Goal: Task Accomplishment & Management: Manage account settings

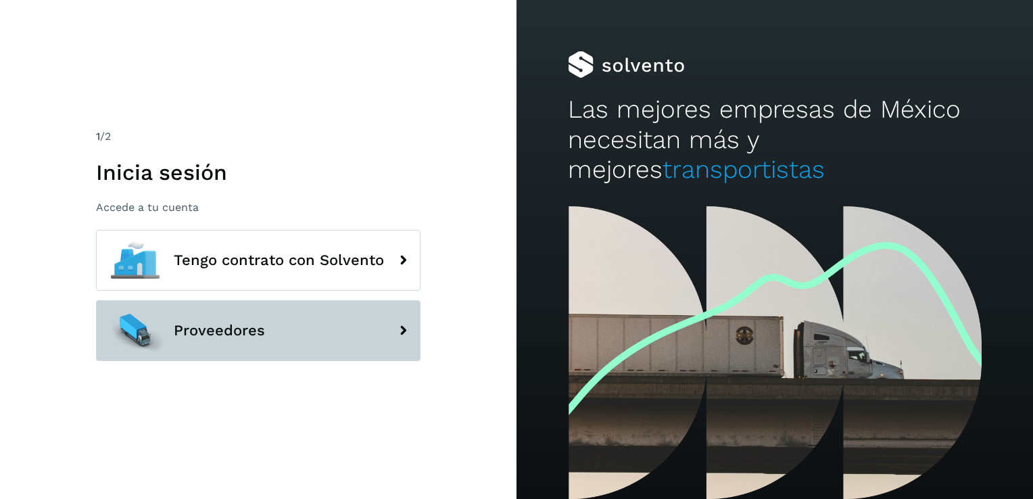
click at [258, 332] on span "Proveedores" at bounding box center [219, 330] width 91 height 16
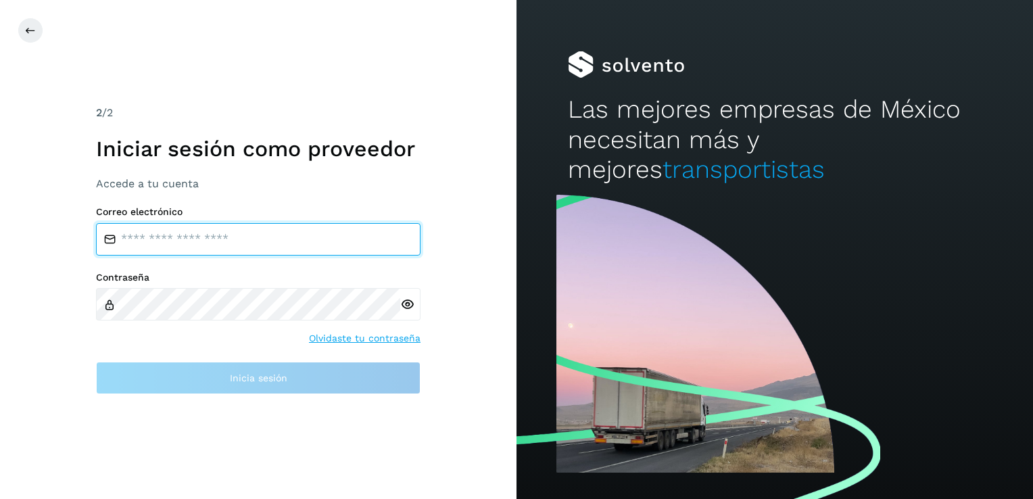
type input "**********"
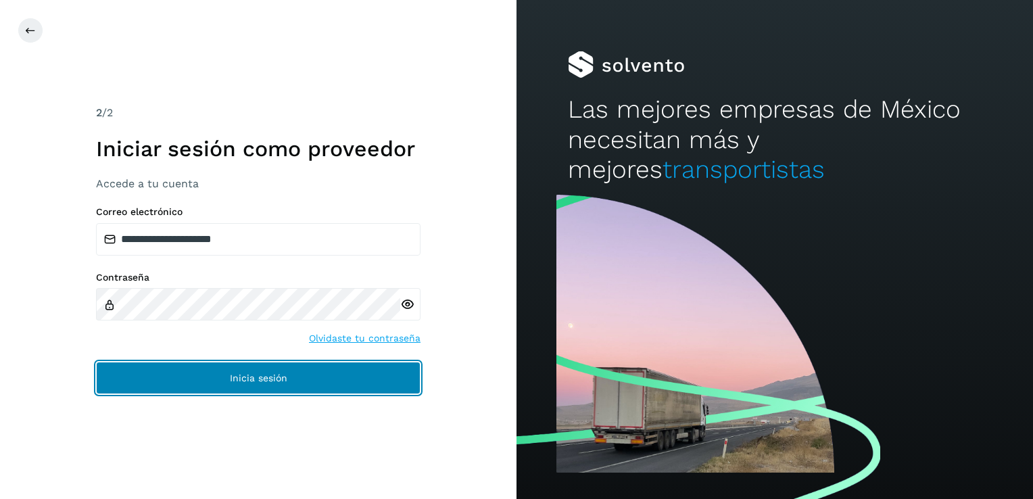
click at [288, 384] on button "Inicia sesión" at bounding box center [258, 378] width 325 height 32
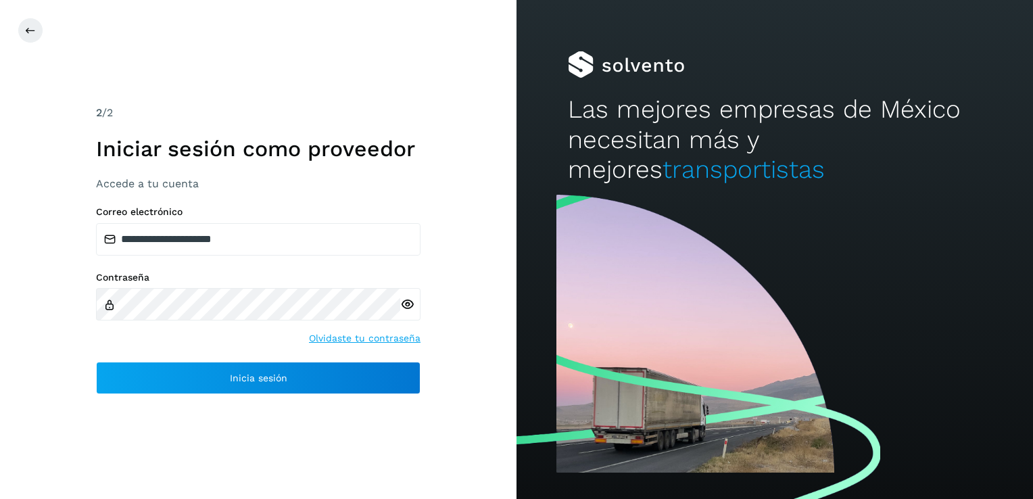
click at [404, 302] on icon at bounding box center [407, 304] width 14 height 14
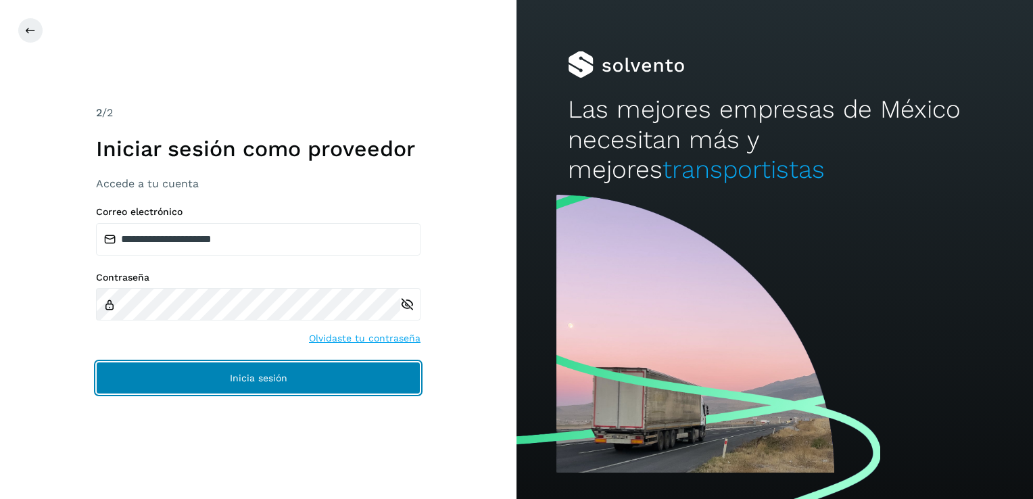
click at [231, 380] on span "Inicia sesión" at bounding box center [258, 377] width 57 height 9
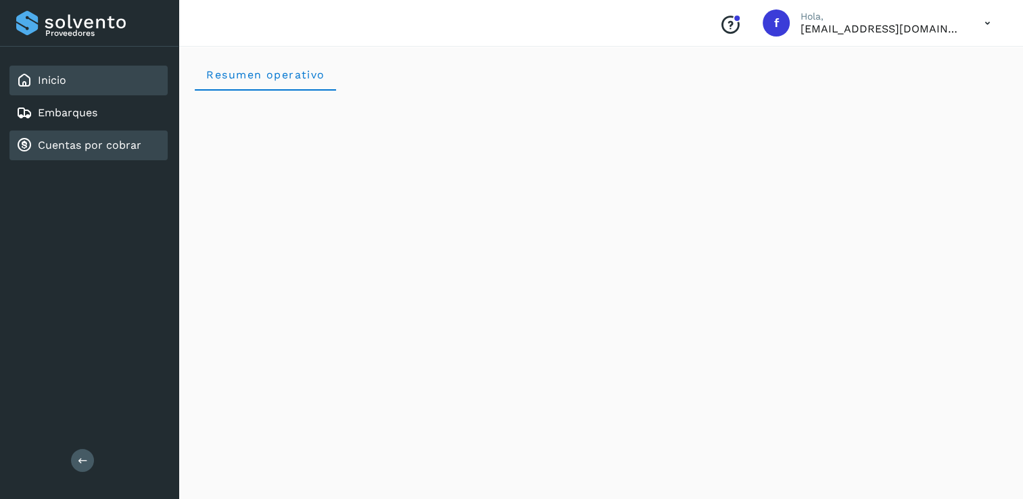
click at [82, 148] on link "Cuentas por cobrar" at bounding box center [89, 145] width 103 height 13
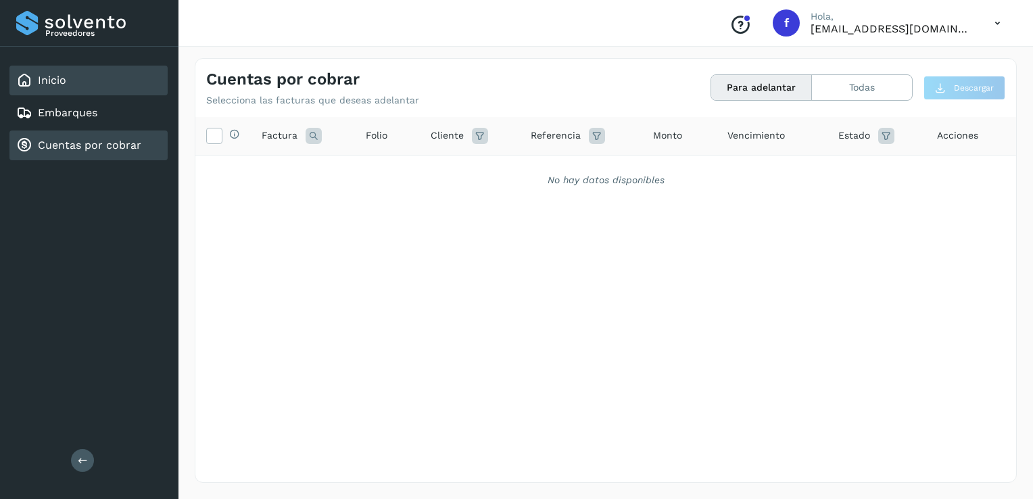
click at [68, 70] on div "Inicio" at bounding box center [88, 81] width 158 height 30
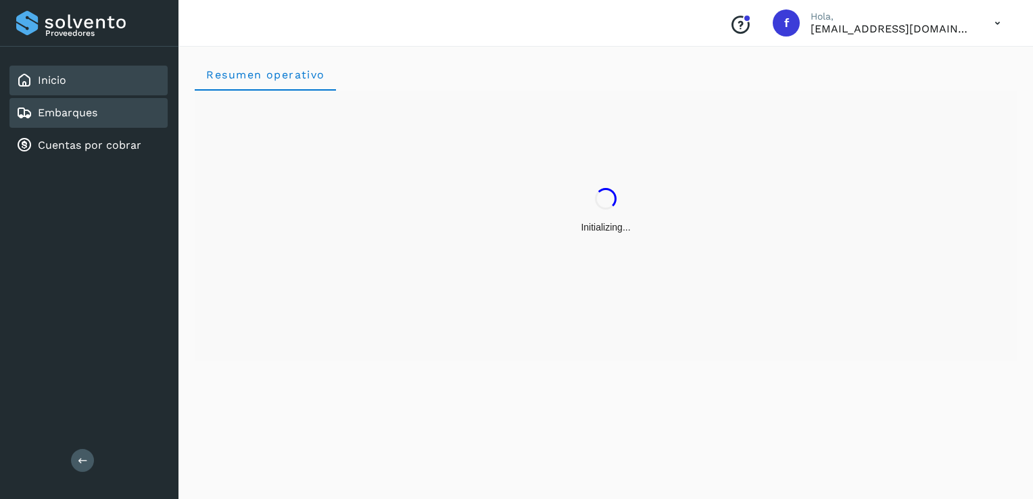
click at [78, 110] on link "Embarques" at bounding box center [67, 112] width 59 height 13
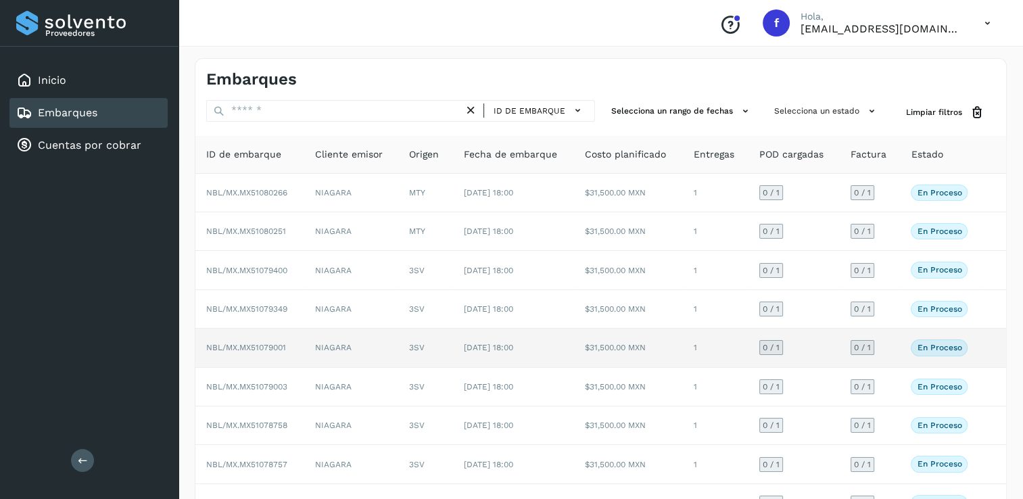
scroll to position [122, 0]
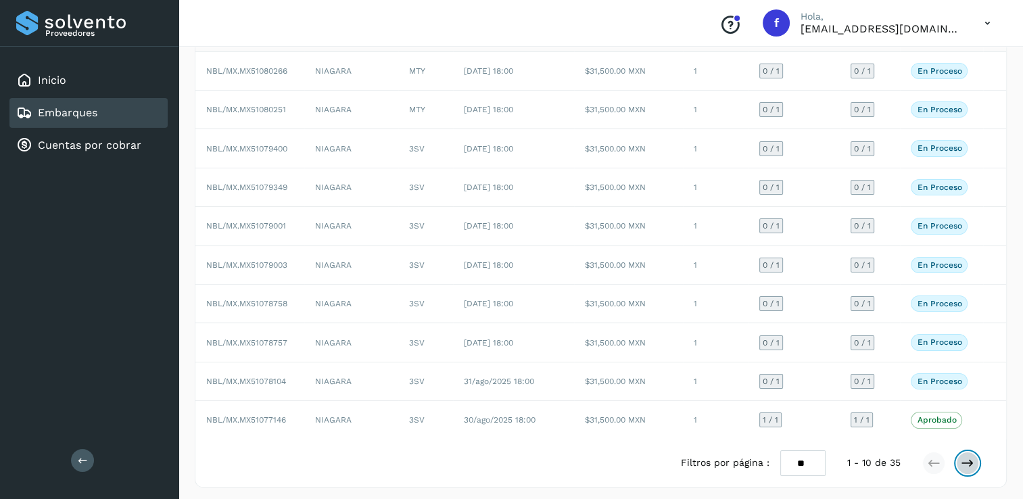
click at [976, 464] on button at bounding box center [967, 463] width 23 height 23
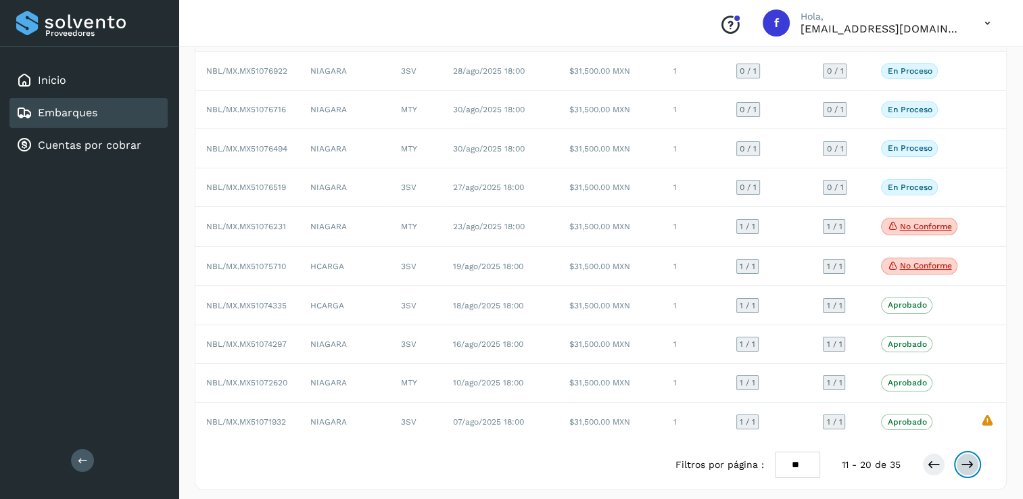
click at [976, 464] on button at bounding box center [967, 464] width 23 height 23
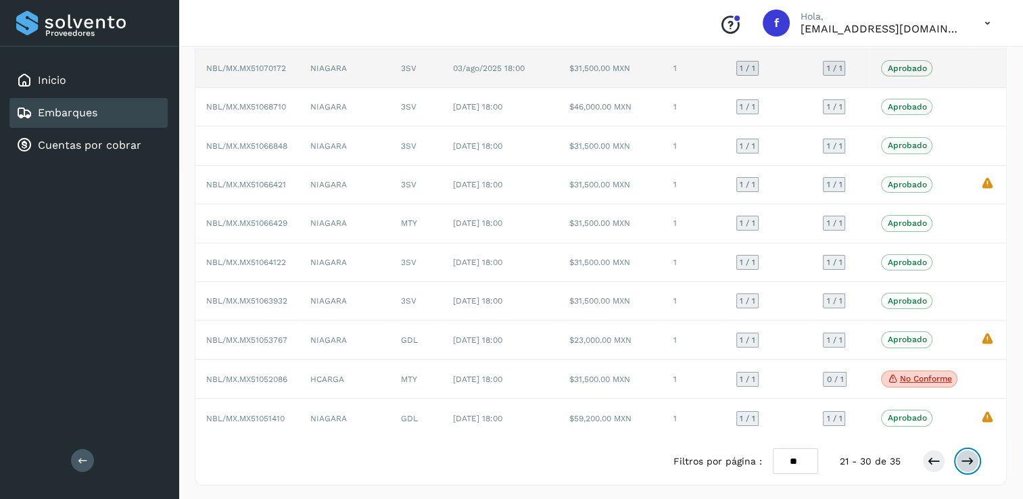
scroll to position [0, 0]
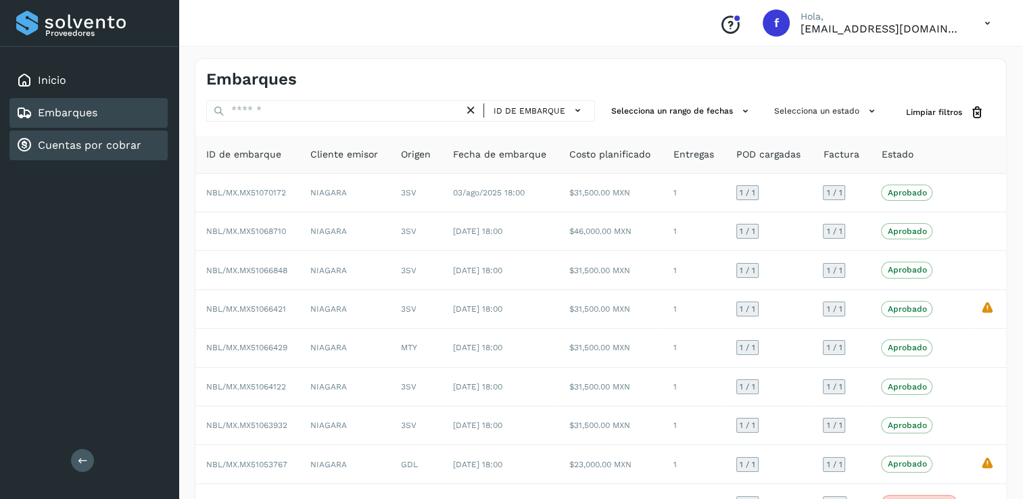
click at [105, 143] on link "Cuentas por cobrar" at bounding box center [89, 145] width 103 height 13
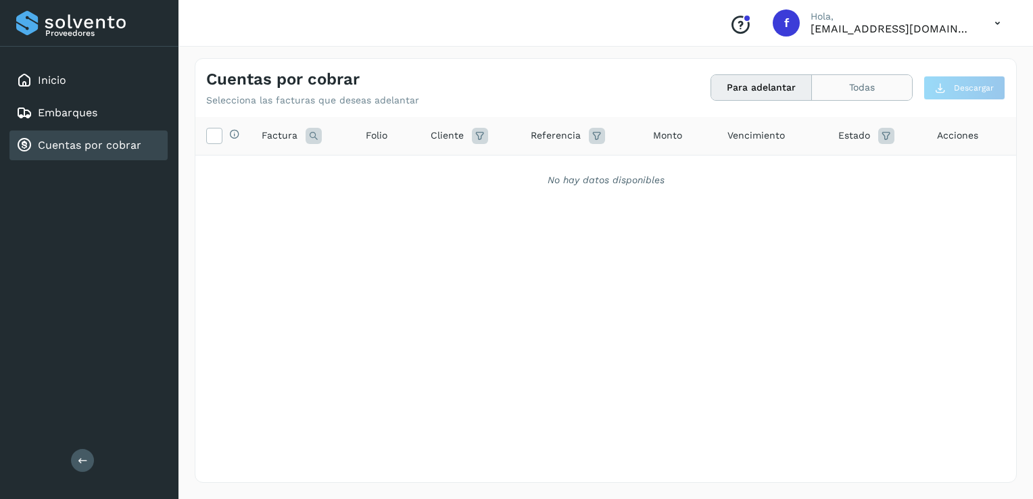
click at [884, 93] on button "Todas" at bounding box center [862, 87] width 100 height 25
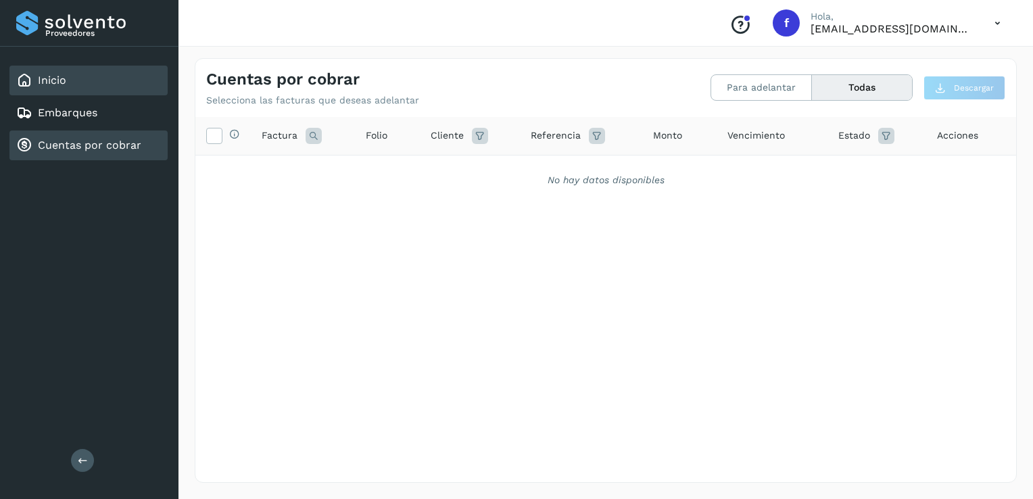
click at [59, 87] on div "Inicio" at bounding box center [41, 80] width 50 height 16
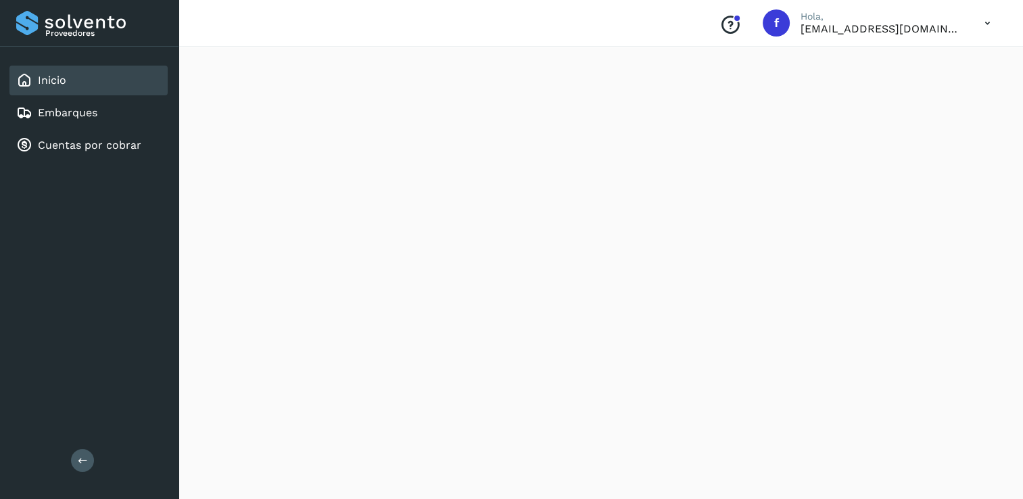
scroll to position [1222, 0]
